Goal: Transaction & Acquisition: Purchase product/service

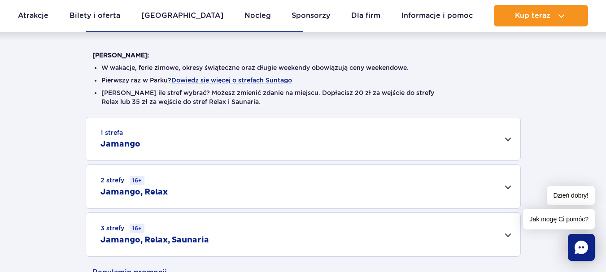
scroll to position [269, 0]
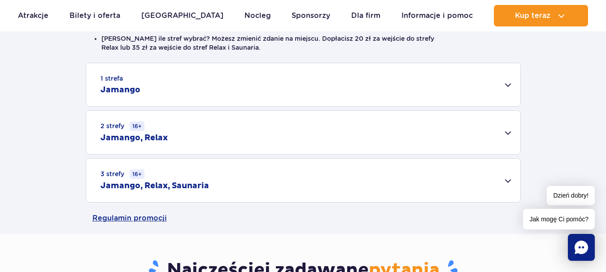
click at [507, 182] on div "3 strefy 16+ Jamango, Relax, Saunaria" at bounding box center [303, 181] width 434 height 44
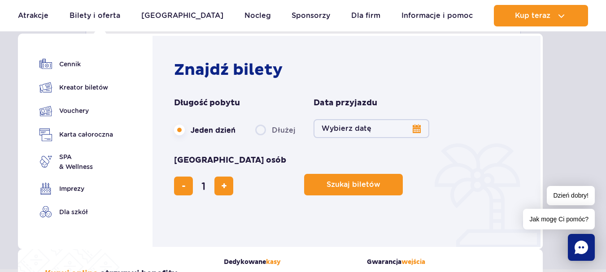
scroll to position [359, 0]
click at [416, 127] on button "Wybierz datę" at bounding box center [372, 128] width 116 height 19
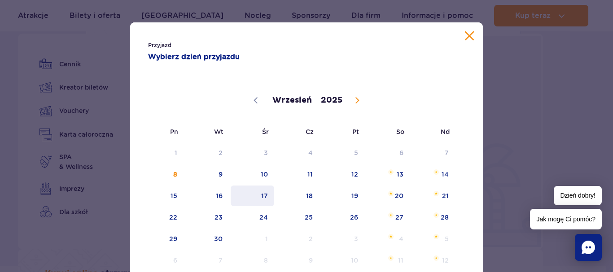
click at [262, 196] on span "17" at bounding box center [252, 196] width 45 height 21
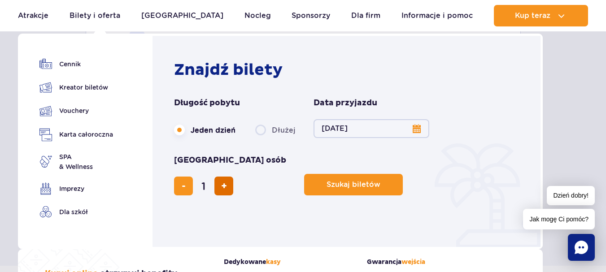
click at [227, 186] on span "dodaj bilet" at bounding box center [224, 186] width 6 height 0
type input "2"
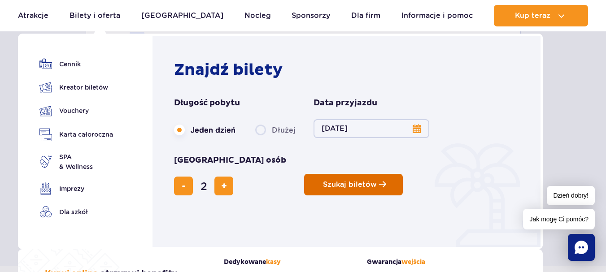
click at [323, 181] on span "Szukaj biletów" at bounding box center [350, 185] width 54 height 8
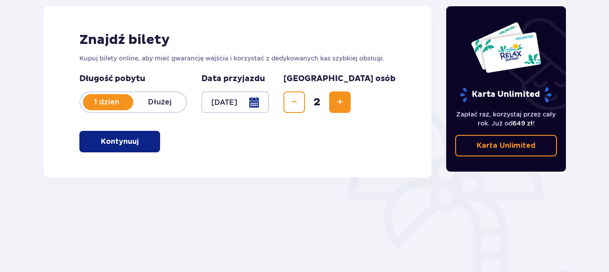
scroll to position [135, 0]
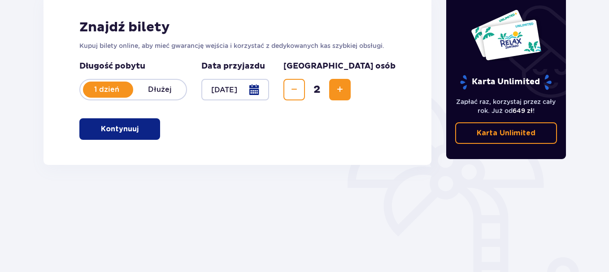
click at [103, 87] on p "1 dzień" at bounding box center [106, 90] width 53 height 10
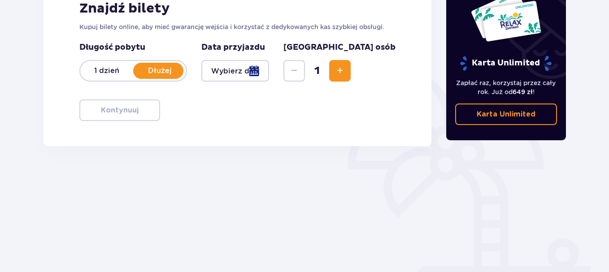
scroll to position [95, 0]
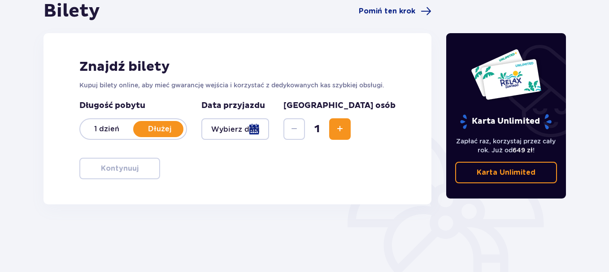
click at [111, 126] on p "1 dzień" at bounding box center [106, 129] width 53 height 10
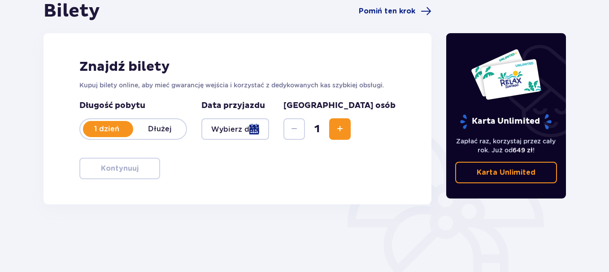
click at [269, 131] on div at bounding box center [236, 129] width 68 height 22
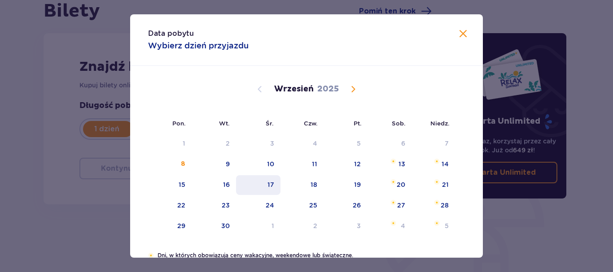
click at [270, 183] on div "17" at bounding box center [270, 184] width 7 height 9
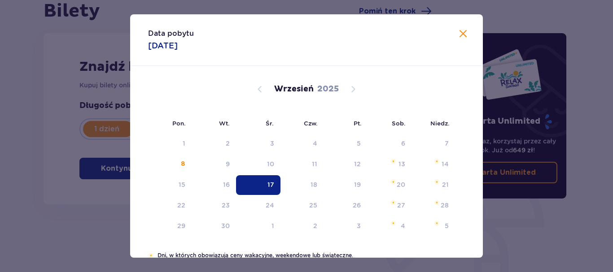
type input "17.09.25"
click at [269, 183] on div "Znajdź bilety Kupuj bilety online, aby mieć gwarancję wejścia i korzystać z ded…" at bounding box center [238, 118] width 388 height 171
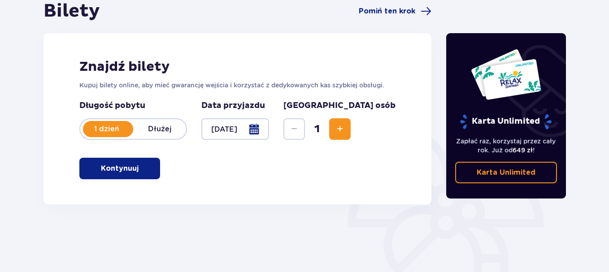
click at [346, 125] on span "Increase" at bounding box center [340, 129] width 11 height 11
click at [142, 170] on span "button" at bounding box center [140, 168] width 11 height 11
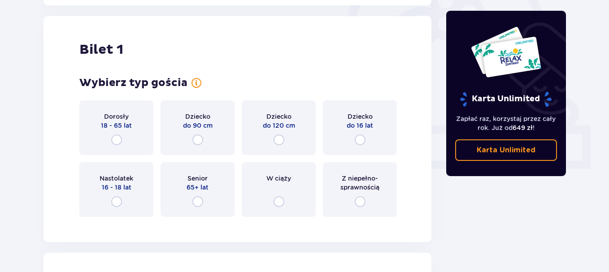
scroll to position [300, 0]
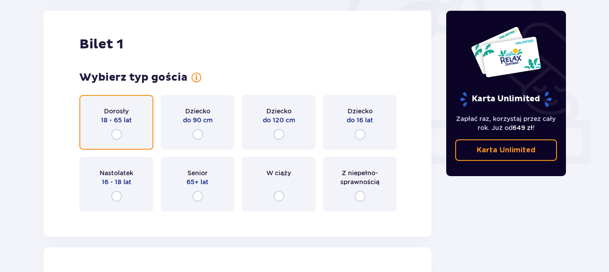
click at [115, 134] on input "radio" at bounding box center [116, 134] width 11 height 11
radio input "true"
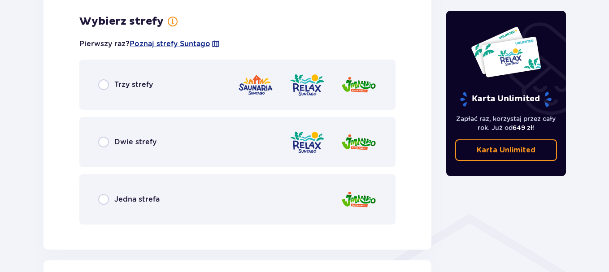
scroll to position [519, 0]
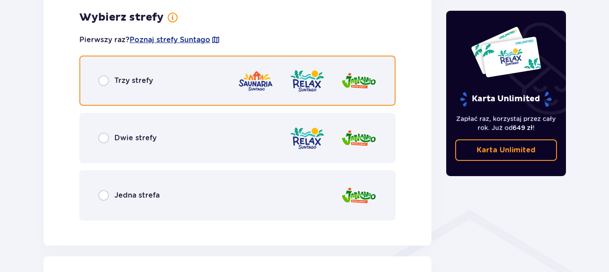
click at [102, 83] on input "radio" at bounding box center [103, 80] width 11 height 11
radio input "true"
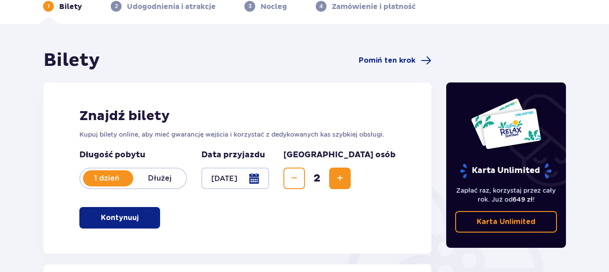
scroll to position [0, 0]
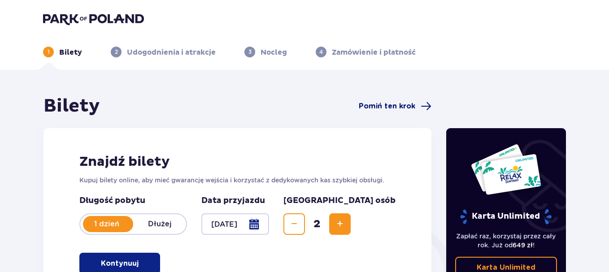
click at [373, 103] on span "Pomiń ten krok" at bounding box center [387, 106] width 57 height 10
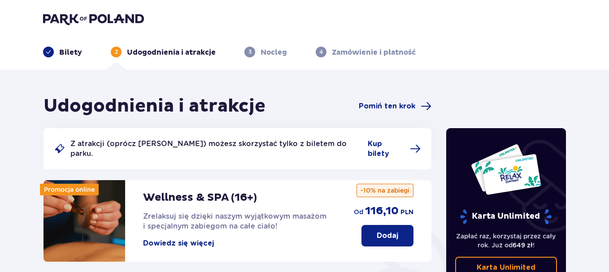
click at [179, 33] on div "Bilety 2 Udogodnienia i atrakcje 3 Nocleg 4 Zamówienie i płatność" at bounding box center [305, 41] width 538 height 32
click at [64, 18] on img at bounding box center [93, 19] width 101 height 13
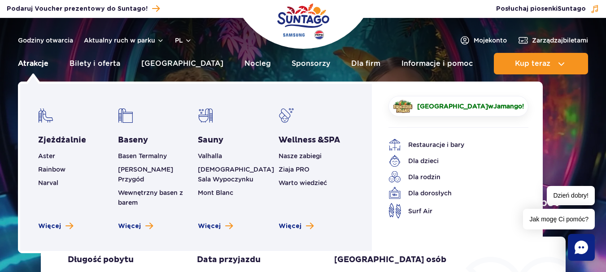
click at [29, 61] on link "Atrakcje" at bounding box center [33, 64] width 31 height 22
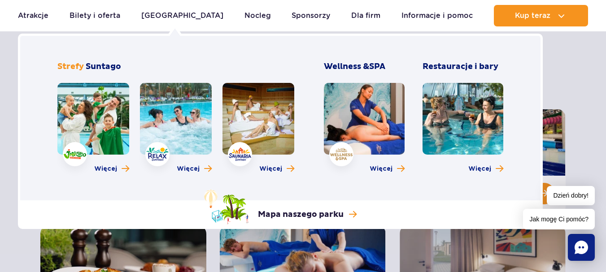
scroll to position [45, 0]
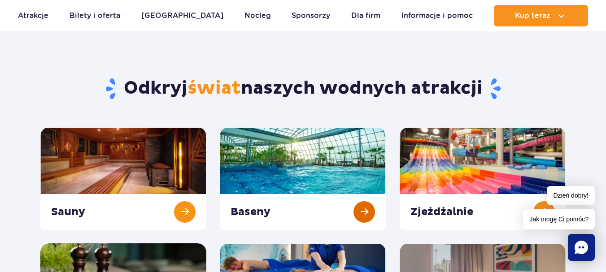
click at [285, 177] on link at bounding box center [303, 178] width 166 height 103
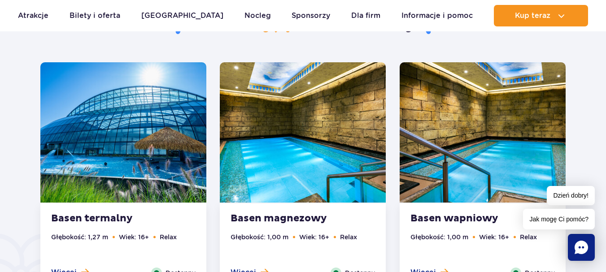
scroll to position [494, 0]
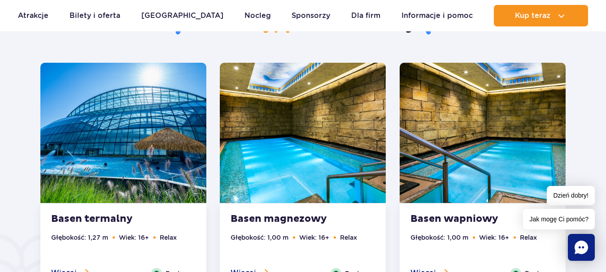
click at [105, 142] on img at bounding box center [123, 133] width 166 height 140
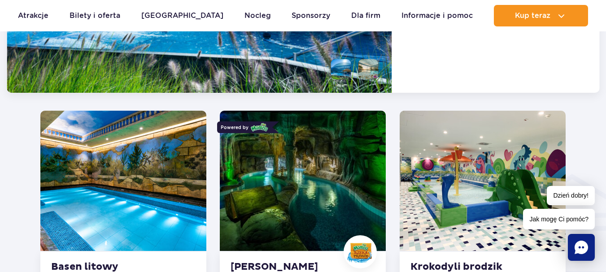
scroll to position [976, 0]
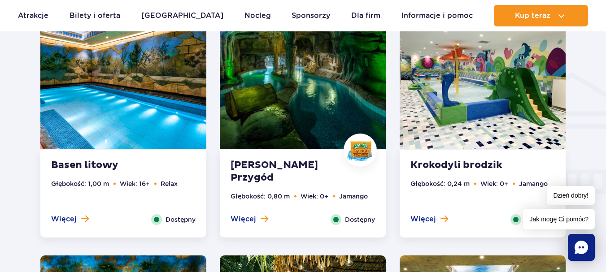
click at [123, 127] on img at bounding box center [123, 79] width 166 height 140
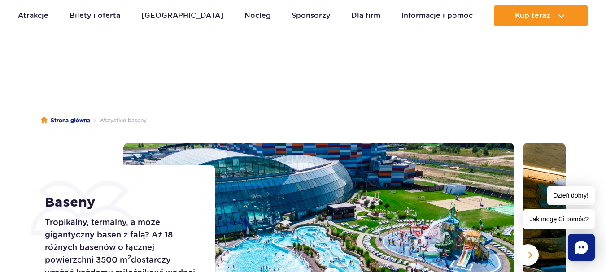
scroll to position [0, 0]
